Goal: Information Seeking & Learning: Compare options

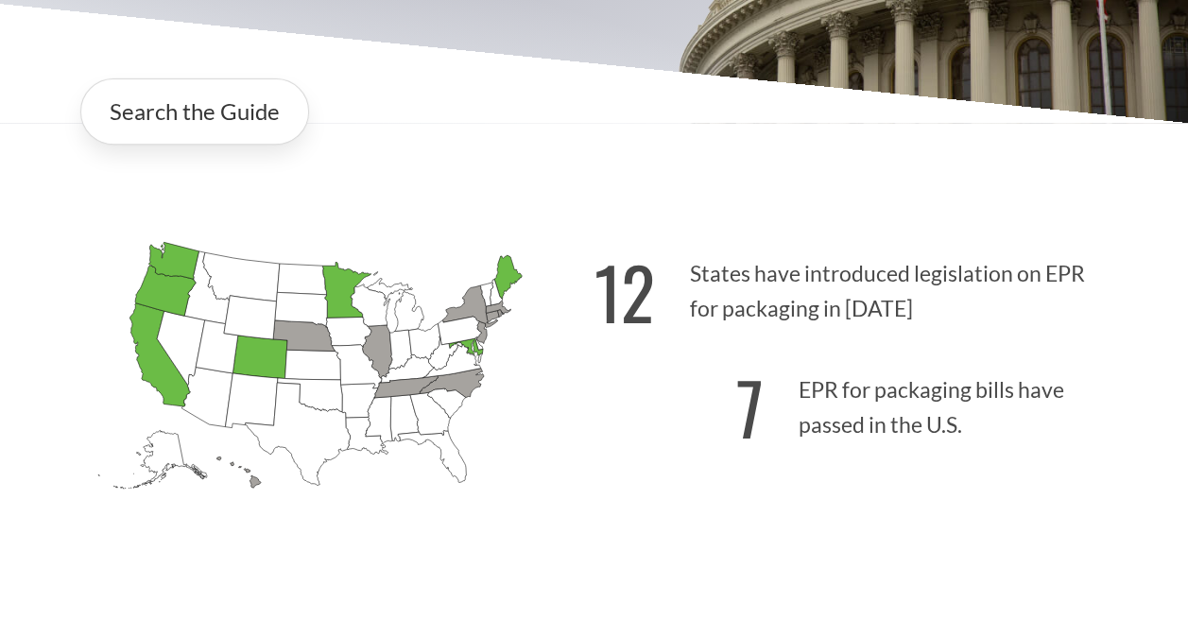
scroll to position [189, 0]
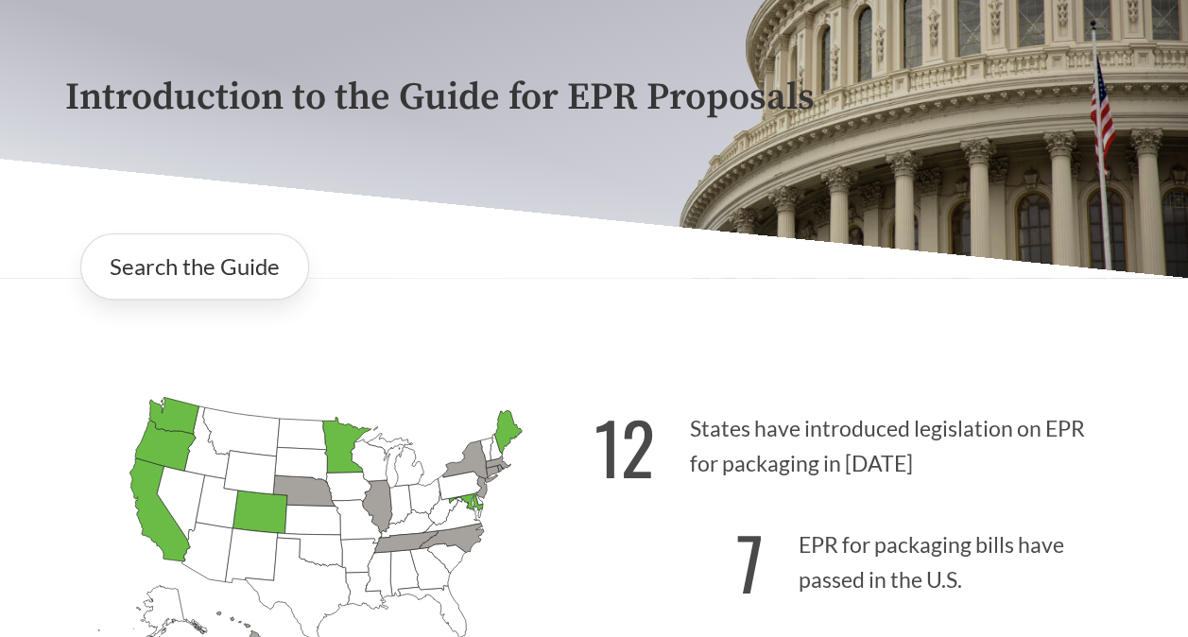
click at [176, 414] on icon "[US_STATE] Passed: 1" at bounding box center [173, 415] width 50 height 37
click at [215, 294] on link "Search the Guide" at bounding box center [194, 267] width 229 height 66
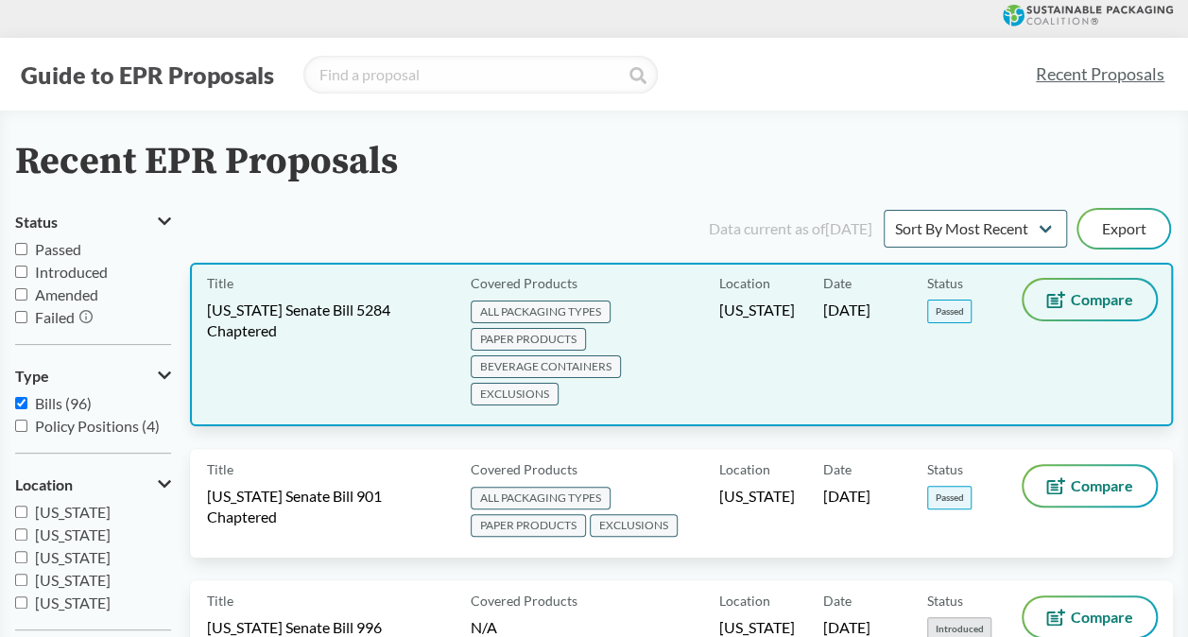
click at [1078, 305] on span "Compare" at bounding box center [1102, 299] width 62 height 15
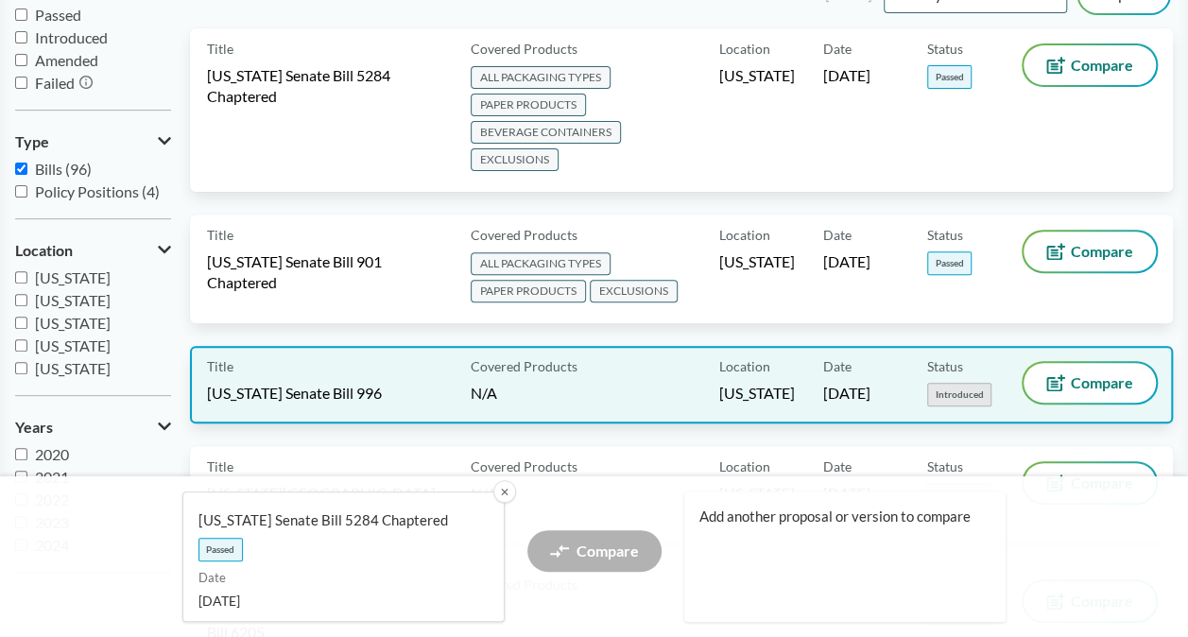
scroll to position [284, 0]
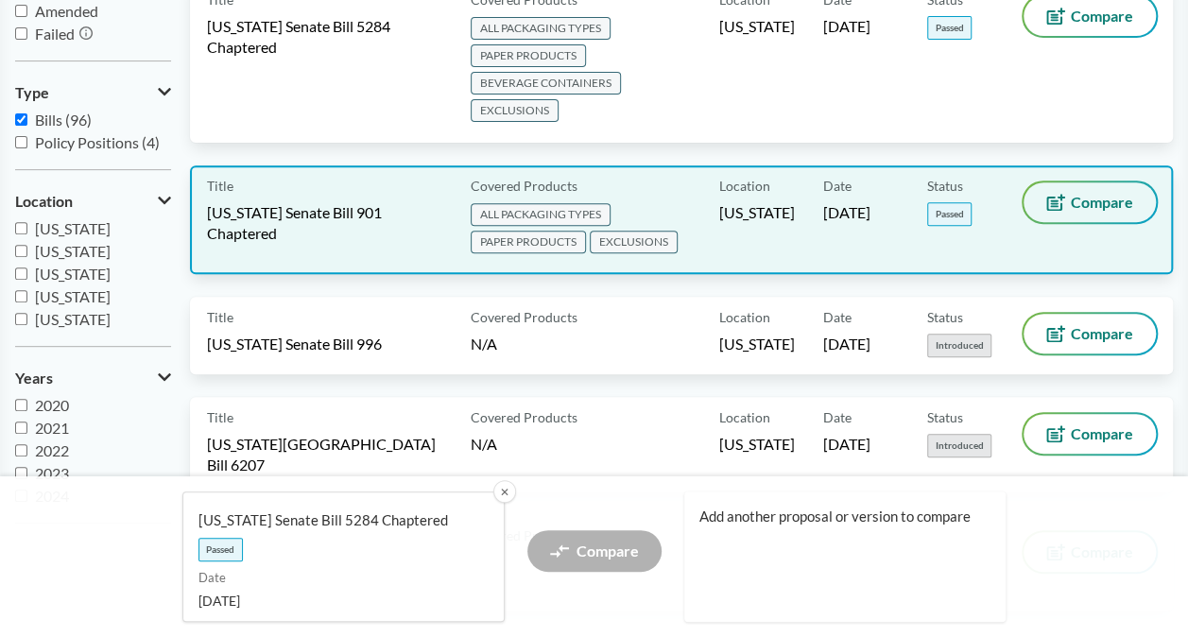
click at [1086, 206] on span "Compare" at bounding box center [1102, 202] width 62 height 15
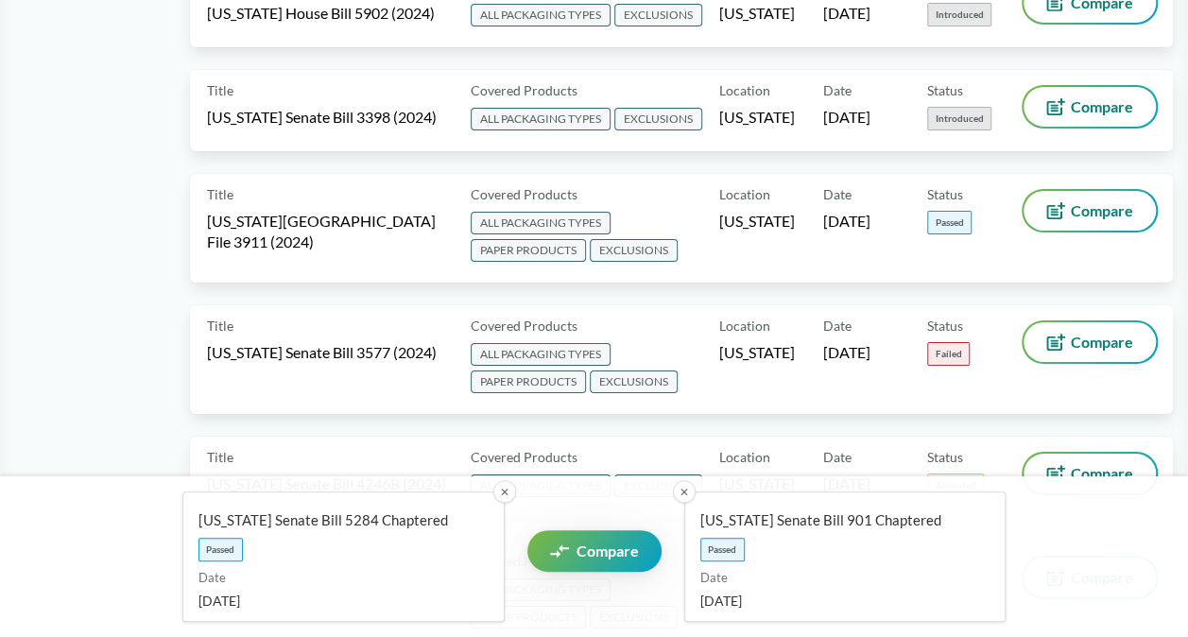
scroll to position [3309, 0]
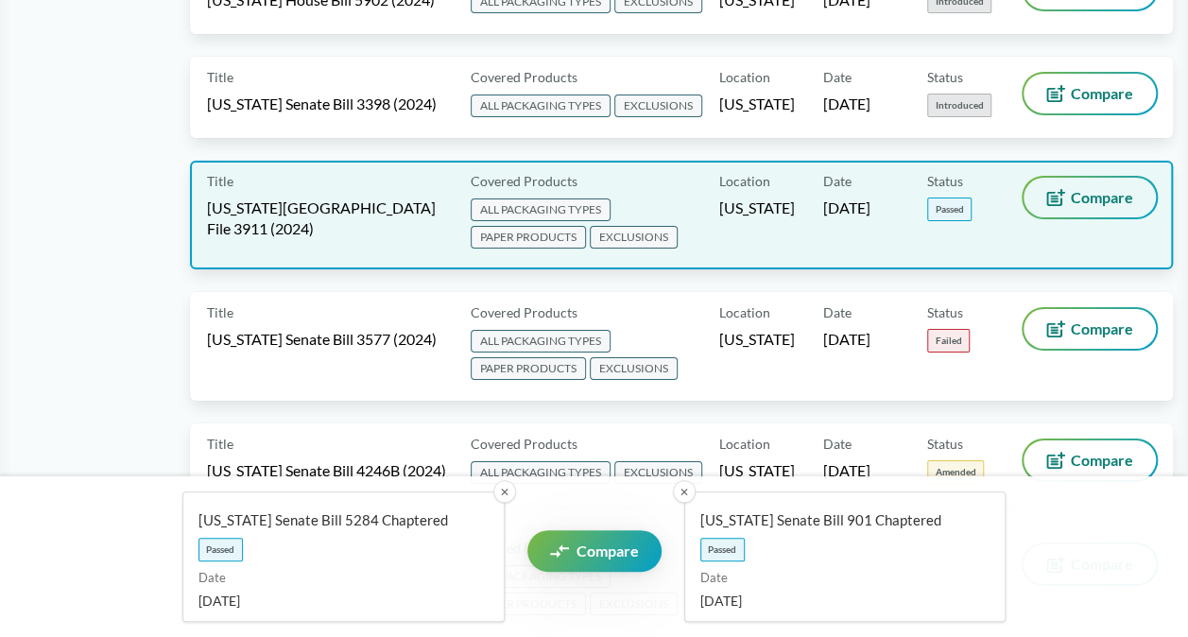
click at [1100, 190] on span "Compare" at bounding box center [1102, 197] width 62 height 15
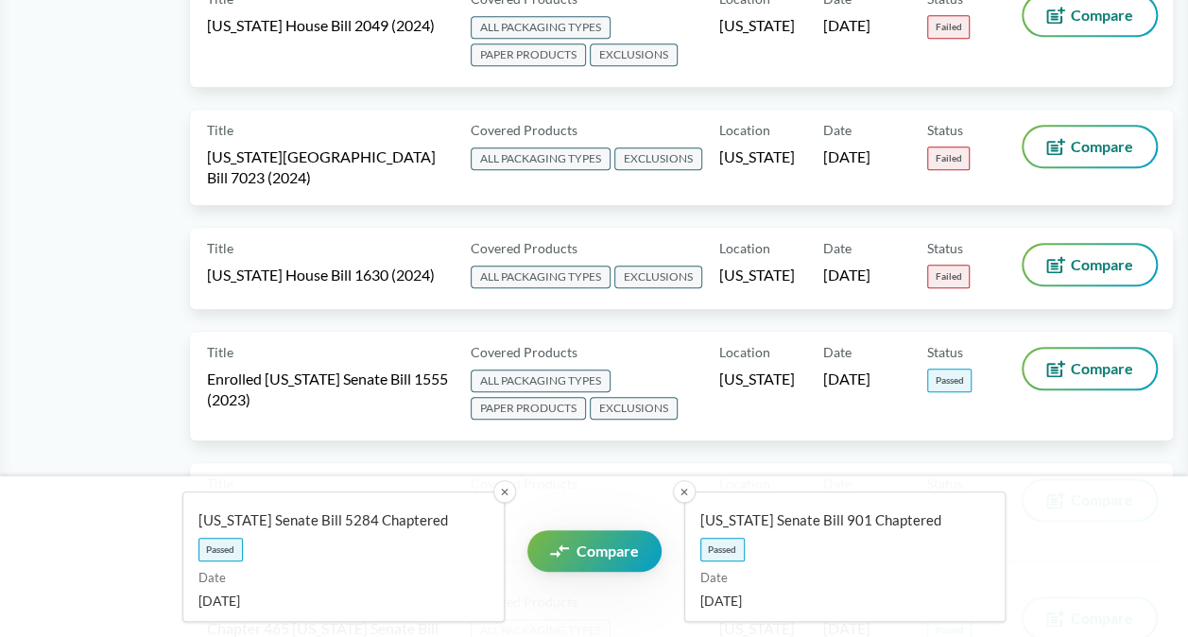
scroll to position [4632, 0]
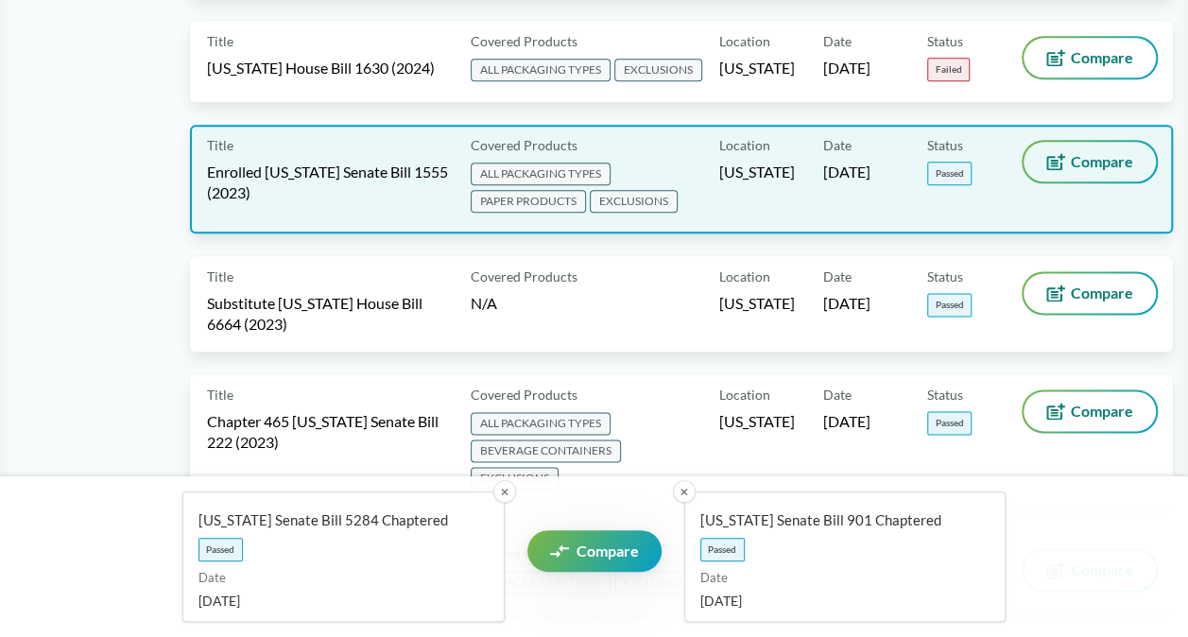
click at [1099, 154] on span "Compare" at bounding box center [1102, 161] width 62 height 15
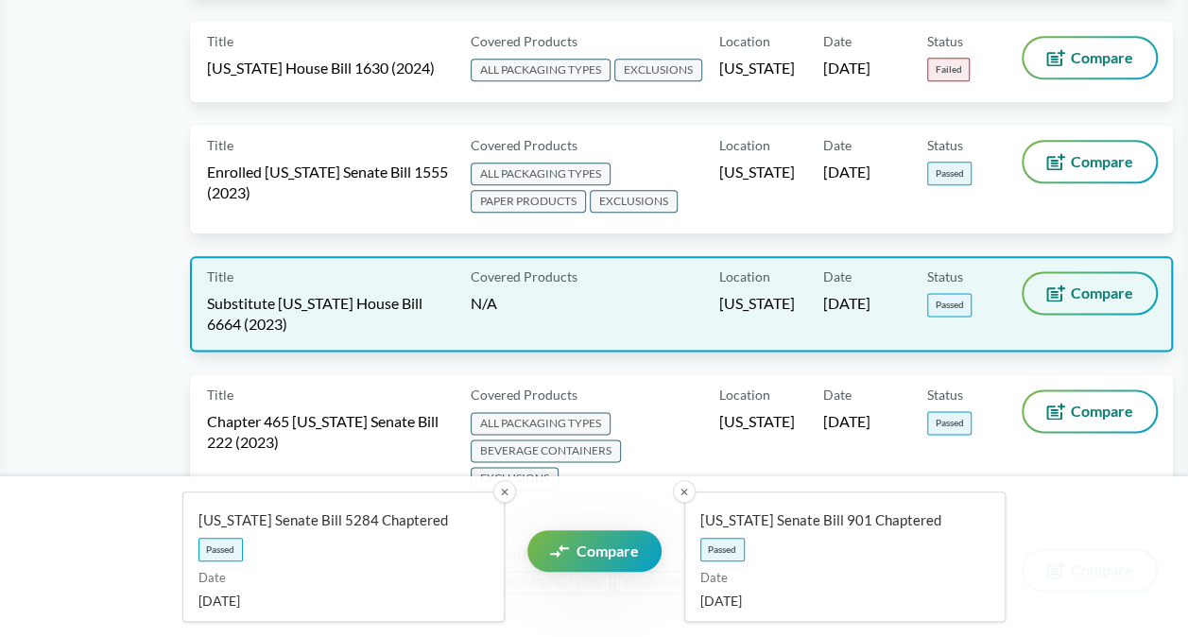
click at [1065, 273] on button "Compare" at bounding box center [1090, 293] width 132 height 40
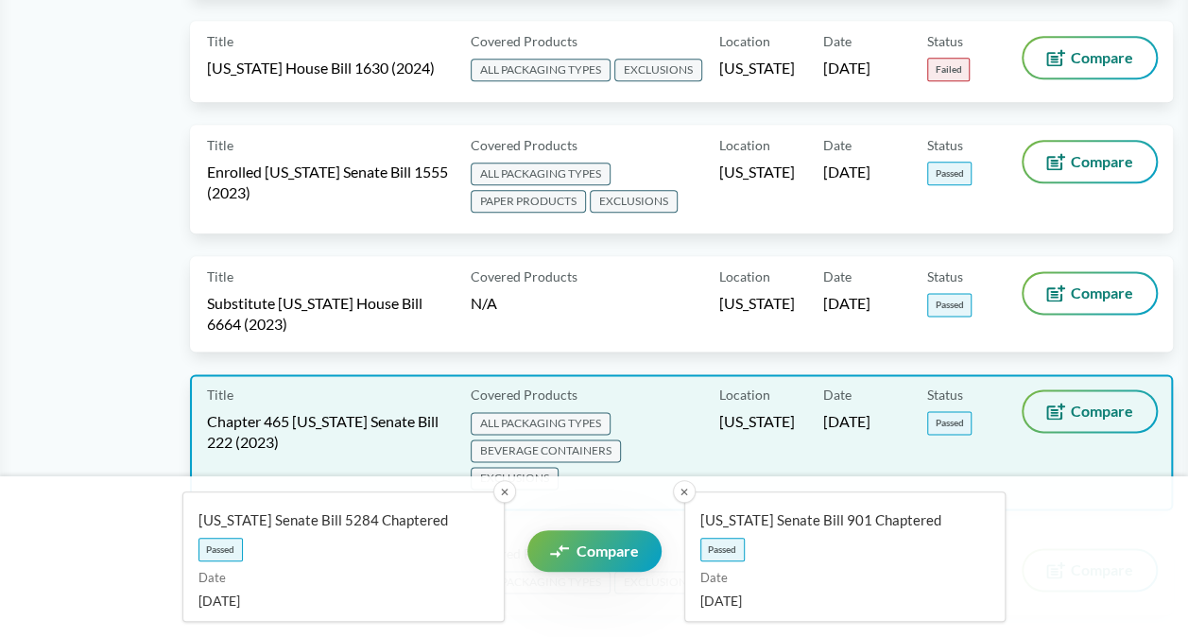
click at [1091, 404] on span "Compare" at bounding box center [1102, 411] width 62 height 15
